Goal: Find specific page/section: Find specific page/section

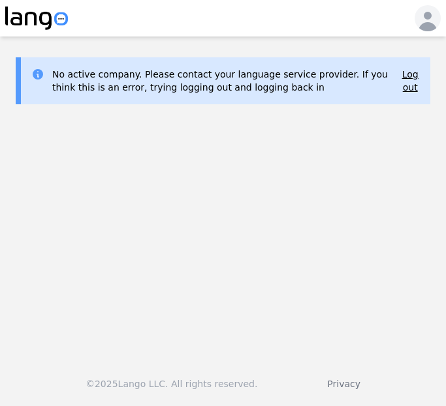
click at [3, 198] on main "No active company. Please contact your language service provider. If you think …" at bounding box center [223, 192] width 446 height 310
click at [400, 168] on main "No active company. Please contact your language service provider. If you think …" at bounding box center [223, 192] width 446 height 310
click at [438, 230] on main "No active company. Please contact your language service provider. If you think …" at bounding box center [223, 192] width 446 height 310
click at [64, 178] on main "No active company. Please contact your language service provider. If you think …" at bounding box center [223, 192] width 446 height 310
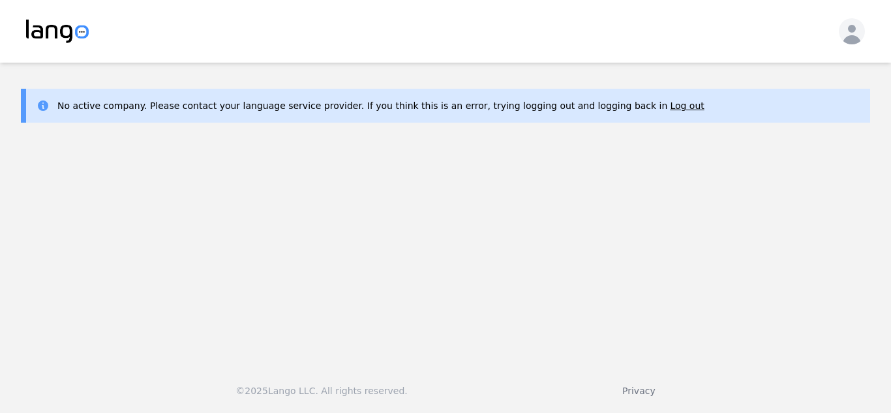
click at [41, 168] on main "No active company. Please contact your language service provider. If you think …" at bounding box center [445, 208] width 891 height 290
